Goal: Find specific page/section

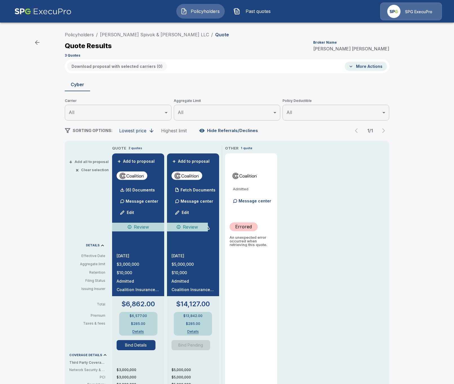
drag, startPoint x: 91, startPoint y: 38, endPoint x: 85, endPoint y: 37, distance: 5.4
click at [90, 38] on div "Policyholders / Protas Spivok & Collins LLC / Quote Quote Results Broker Name T…" at bounding box center [227, 44] width 324 height 30
click at [85, 37] on li "Policyholders" at bounding box center [79, 34] width 29 height 7
click at [85, 37] on link "Policyholders" at bounding box center [79, 35] width 29 height 6
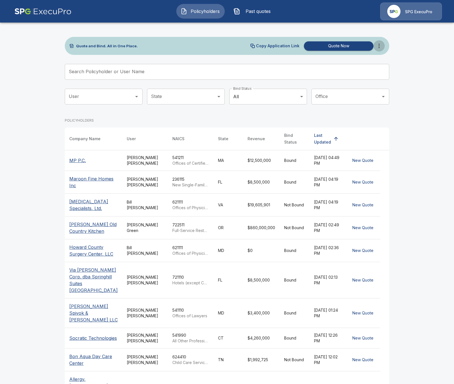
click at [381, 49] on icon "more" at bounding box center [379, 46] width 7 height 7
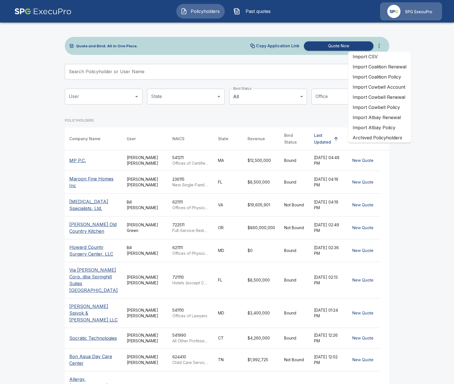
click at [103, 150] on th "MP P.C." at bounding box center [93, 160] width 57 height 21
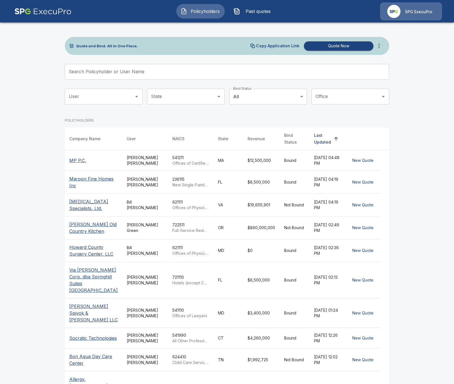
click at [196, 161] on p "Offices of Certified Public Accountants" at bounding box center [190, 164] width 37 height 6
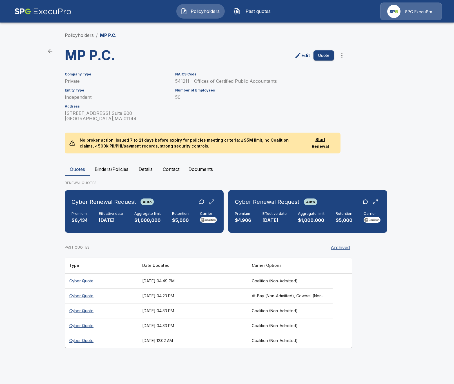
click at [342, 57] on icon "more" at bounding box center [341, 55] width 1 height 5
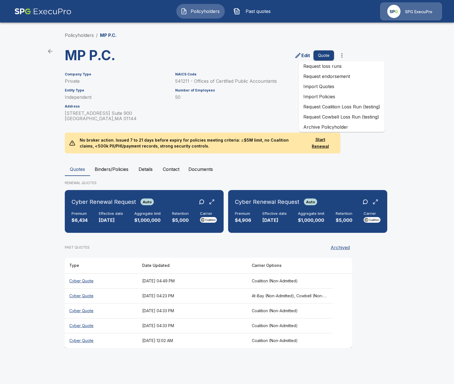
click at [411, 236] on main "Policyholders / MP P.C. MP P.C. Edit Quote Company Type Private Entity Type Ind…" at bounding box center [227, 179] width 454 height 359
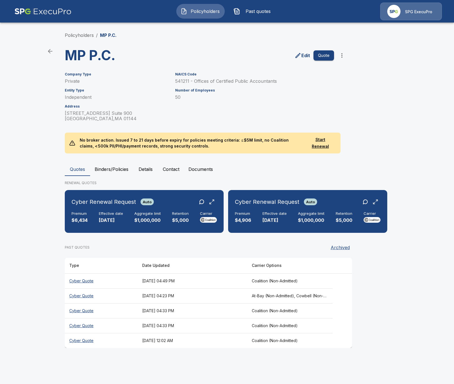
click at [274, 282] on th "Coalition (Non-Admitted)" at bounding box center [289, 280] width 85 height 15
click at [81, 35] on link "Policyholders" at bounding box center [79, 35] width 29 height 6
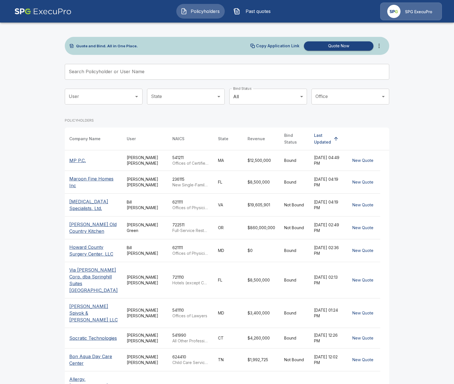
click at [177, 80] on div "Search Policyholder or User Name Search Policyholder or User Name" at bounding box center [227, 74] width 324 height 20
click at [176, 78] on input "Search Policyholder or User Name" at bounding box center [224, 72] width 318 height 16
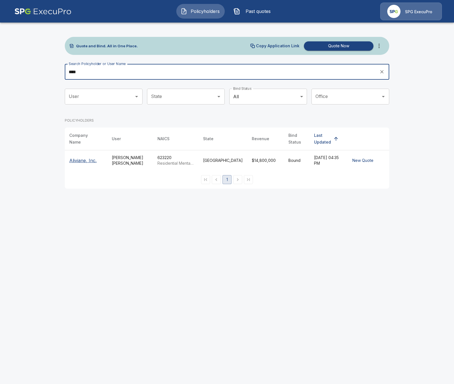
type input "****"
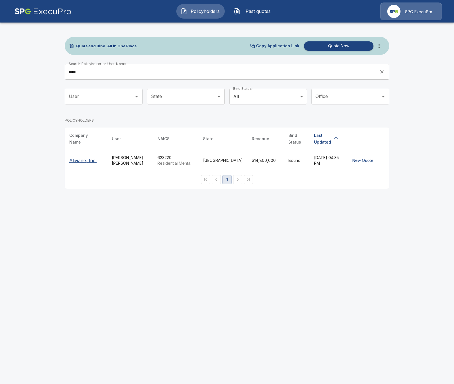
click at [98, 158] on div "Aliviane, Inc." at bounding box center [86, 160] width 34 height 7
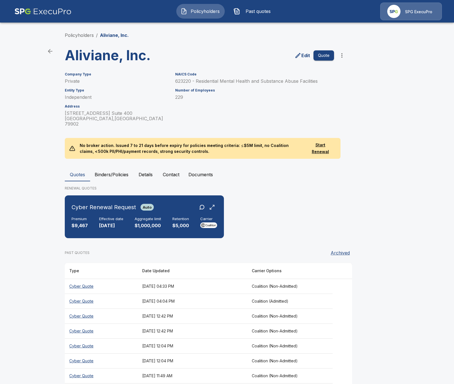
click at [111, 168] on button "Binders/Policies" at bounding box center [111, 175] width 43 height 14
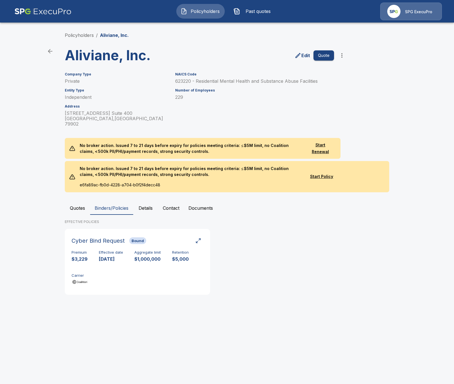
click at [72, 201] on button "Quotes" at bounding box center [77, 208] width 25 height 14
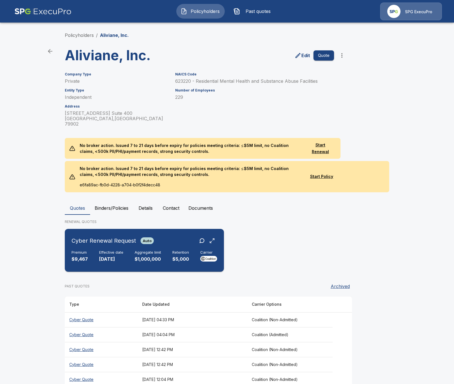
click at [102, 251] on div "Effective date [DATE]" at bounding box center [111, 256] width 24 height 12
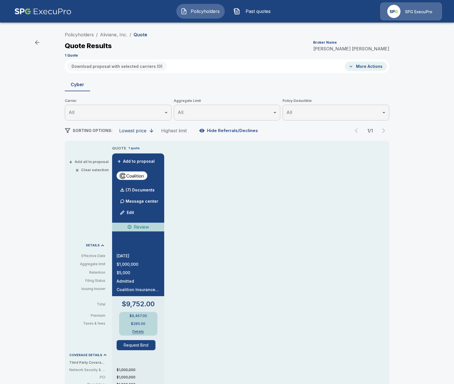
click at [36, 43] on icon "button" at bounding box center [37, 42] width 5 height 5
